Goal: Information Seeking & Learning: Check status

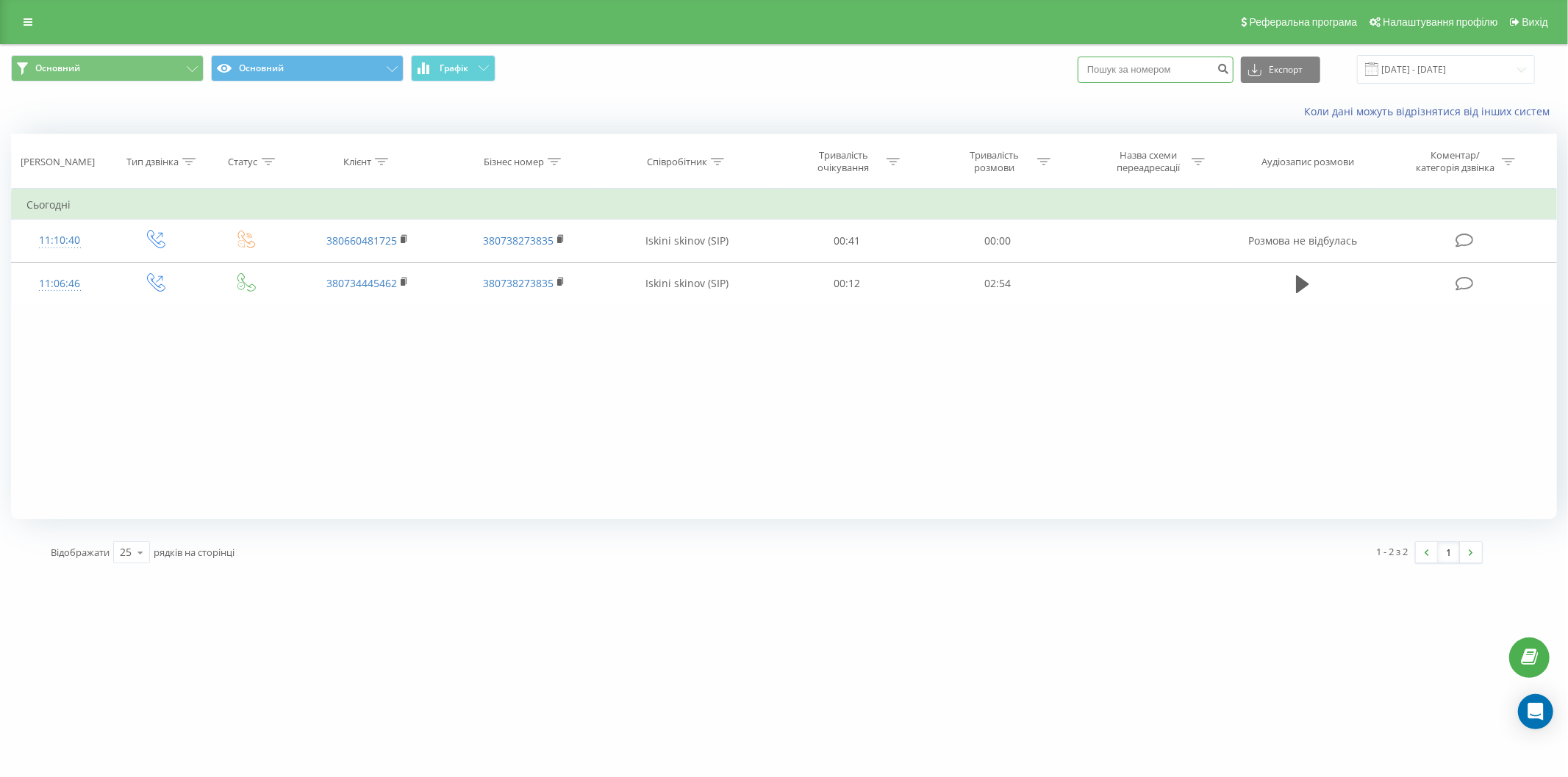
click at [1180, 62] on input at bounding box center [1155, 69] width 156 height 26
paste input "1109 33+ 3 2"
type input "1109 33+ 3 2"
click at [1228, 71] on icon "submit" at bounding box center [1224, 67] width 13 height 9
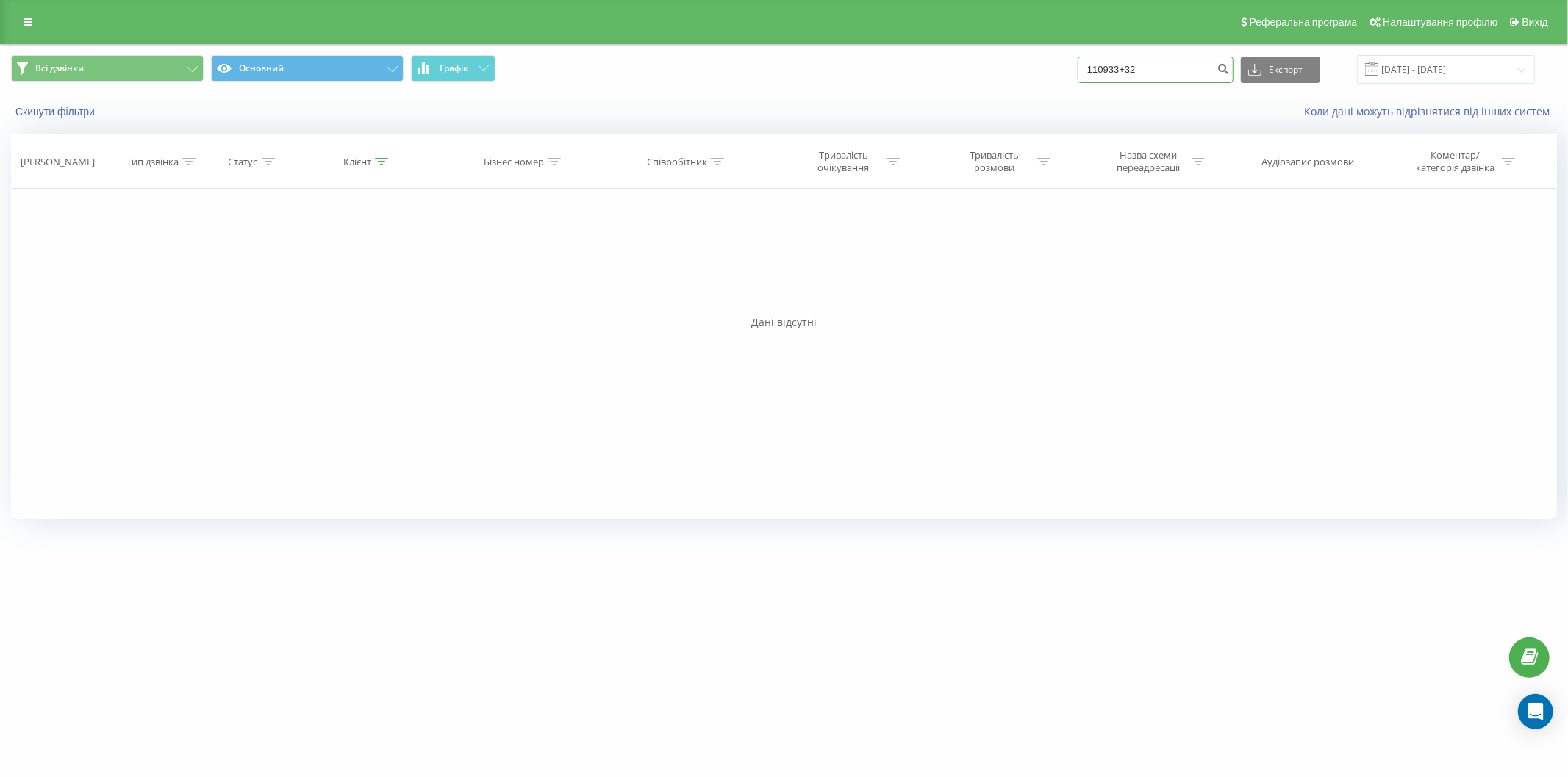
drag, startPoint x: 1130, startPoint y: 72, endPoint x: 872, endPoint y: 72, distance: 258.0
click at [872, 72] on div "Всі дзвінки Основний Графік 110933+32 Експорт .csv .xls .xlsx [DATE] - [DATE]" at bounding box center [784, 68] width 1546 height 28
paste input "380956079858"
type input "380956079858"
click at [1222, 76] on button "submit" at bounding box center [1224, 69] width 20 height 26
